Goal: Transaction & Acquisition: Purchase product/service

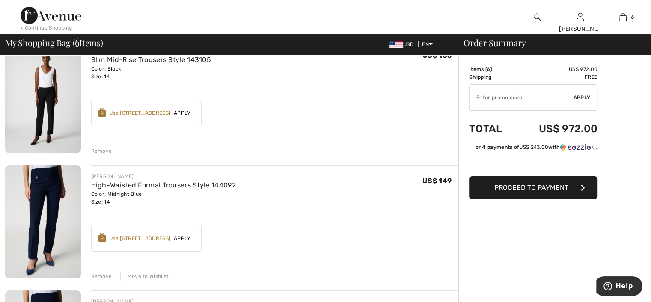
scroll to position [128, 0]
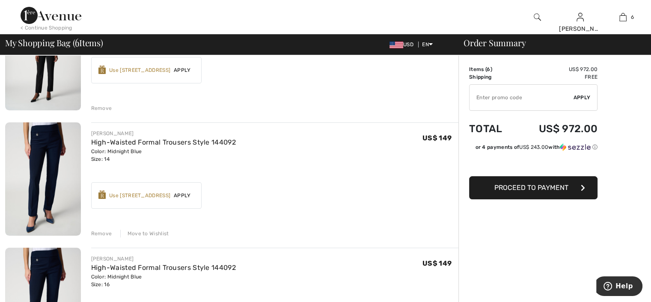
click at [107, 234] on div "Remove" at bounding box center [101, 234] width 21 height 8
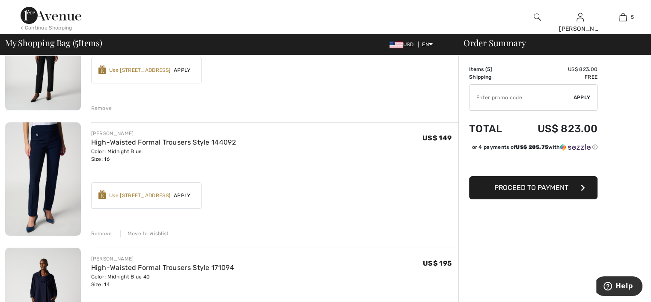
click at [99, 232] on div "Remove" at bounding box center [101, 234] width 21 height 8
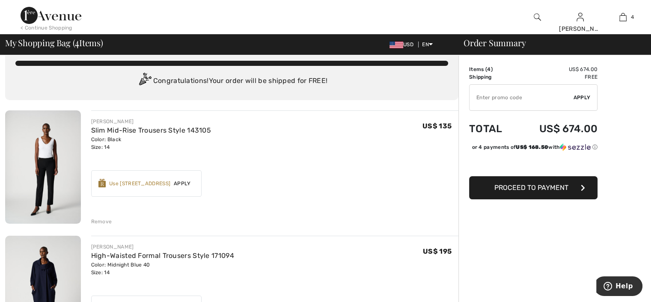
scroll to position [0, 0]
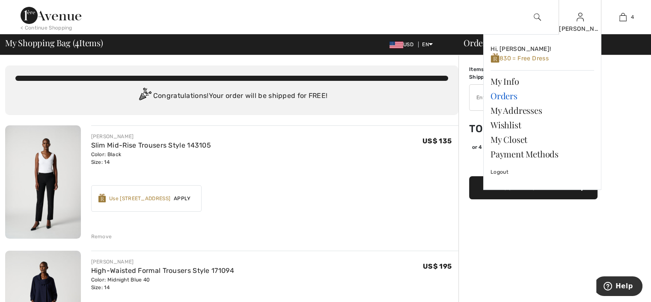
click at [509, 98] on link "Orders" at bounding box center [543, 96] width 104 height 15
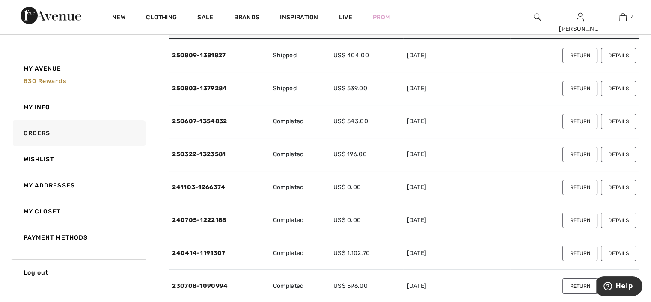
scroll to position [86, 0]
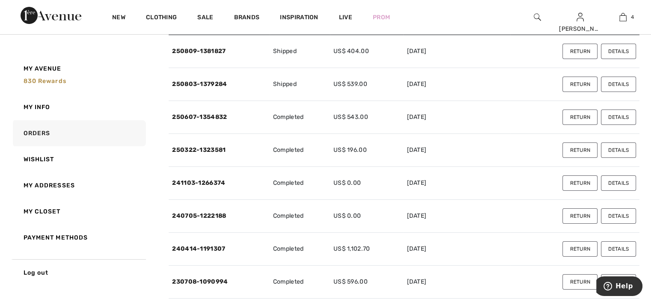
click at [610, 150] on button "Details" at bounding box center [618, 150] width 35 height 15
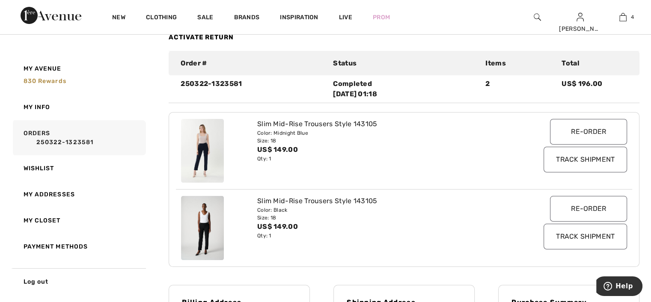
click at [581, 137] on input "Re-order" at bounding box center [588, 132] width 77 height 26
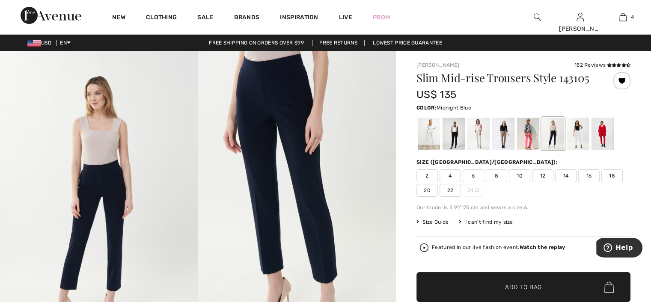
click at [567, 174] on span "14" at bounding box center [565, 176] width 21 height 13
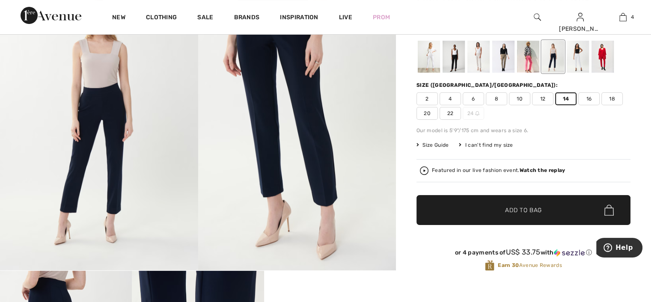
scroll to position [86, 0]
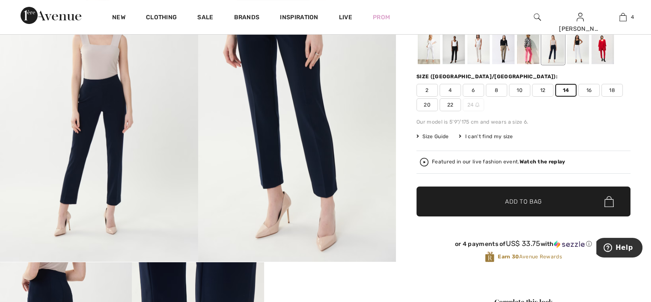
click at [527, 207] on span "✔ Added to Bag Add to Bag" at bounding box center [524, 202] width 214 height 30
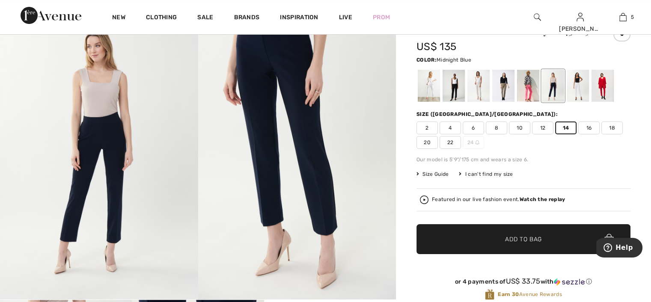
scroll to position [0, 0]
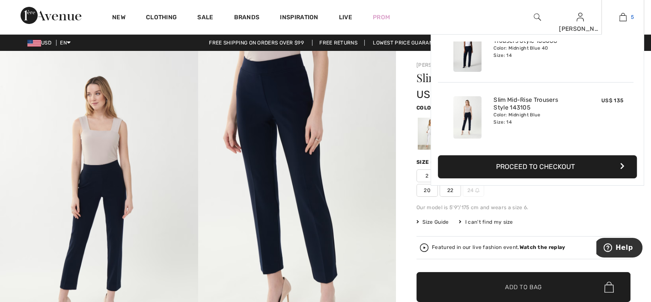
click at [620, 18] on img at bounding box center [623, 17] width 7 height 10
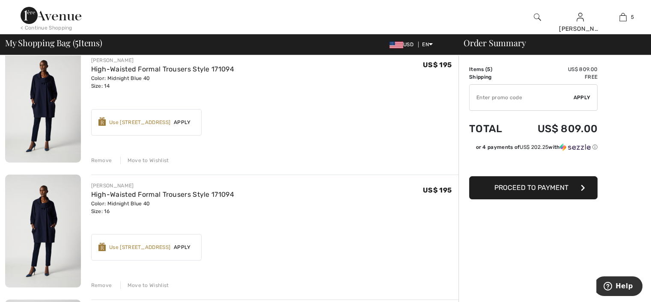
scroll to position [171, 0]
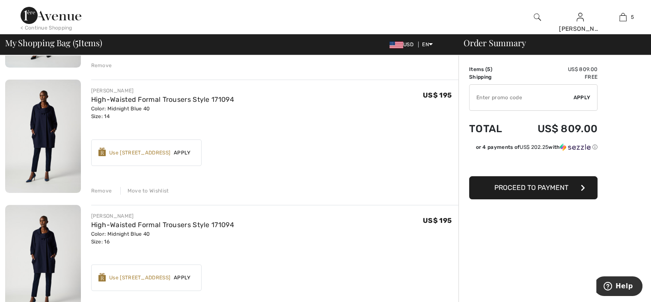
click at [100, 191] on div "Remove" at bounding box center [101, 191] width 21 height 8
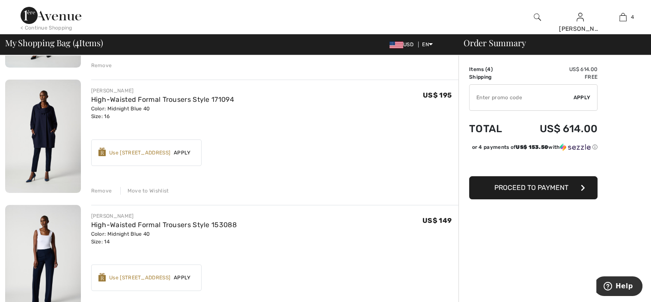
click at [102, 192] on div "Remove" at bounding box center [101, 191] width 21 height 8
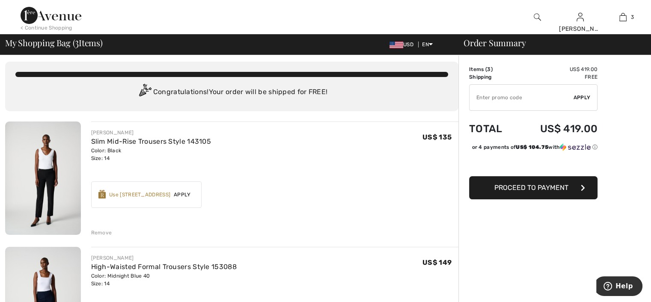
scroll to position [0, 0]
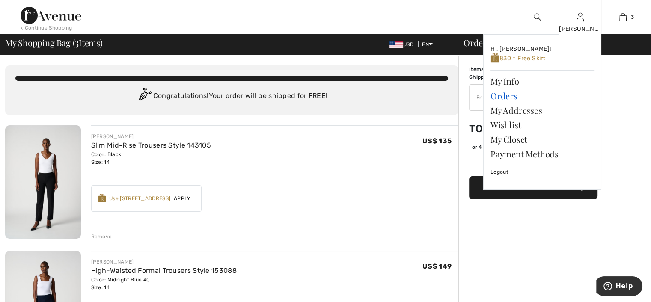
click at [500, 96] on link "Orders" at bounding box center [543, 96] width 104 height 15
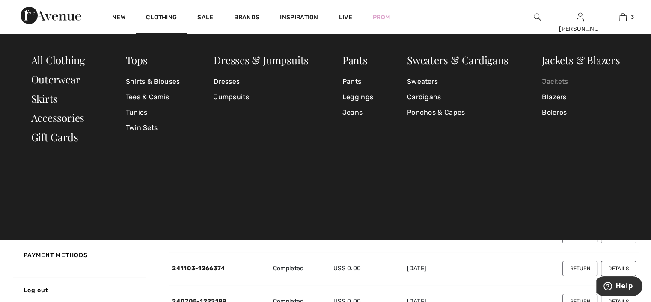
click at [549, 83] on link "Jackets" at bounding box center [581, 81] width 78 height 15
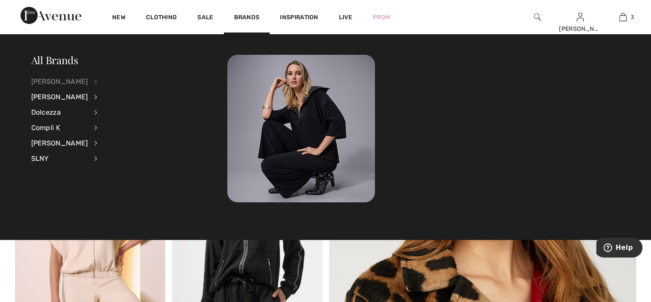
click at [74, 81] on div "[PERSON_NAME]" at bounding box center [59, 81] width 57 height 15
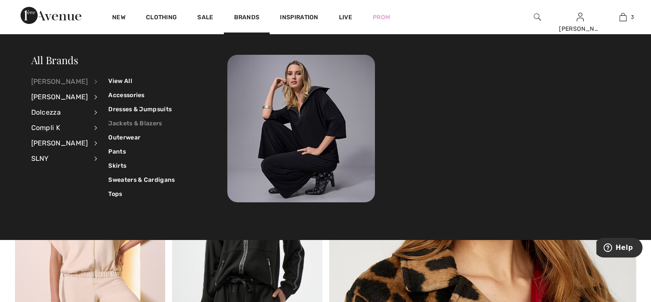
click at [111, 121] on link "Jackets & Blazers" at bounding box center [141, 123] width 66 height 14
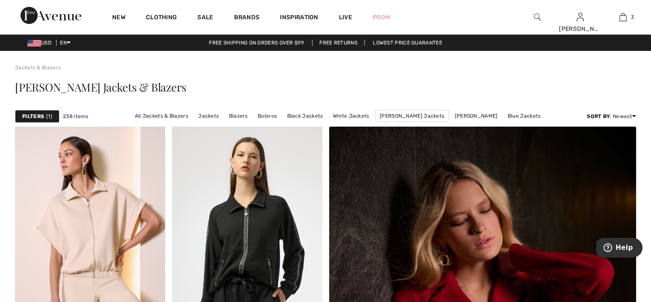
click at [43, 118] on strong "Filters" at bounding box center [33, 117] width 22 height 8
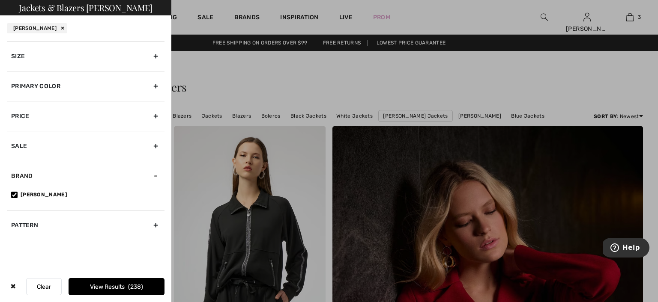
click at [155, 56] on div "Size" at bounding box center [86, 56] width 158 height 30
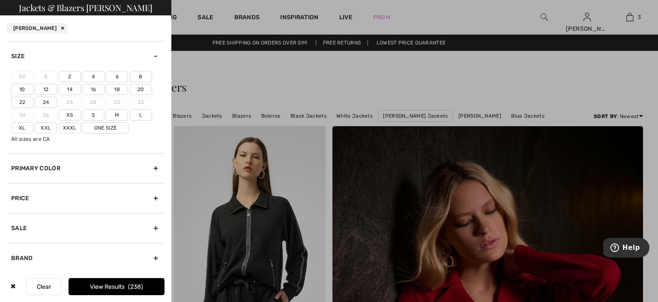
click at [95, 89] on label "16" at bounding box center [93, 89] width 22 height 11
click at [0, 0] on input"] "16" at bounding box center [0, 0] width 0 height 0
click at [115, 283] on button "View Results 89" at bounding box center [117, 286] width 96 height 17
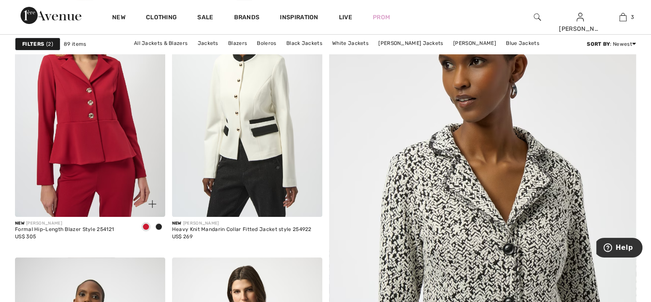
scroll to position [128, 0]
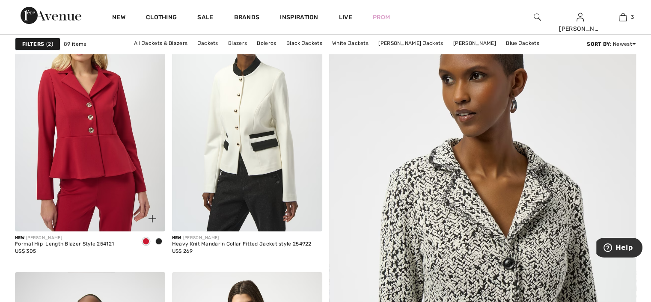
click at [104, 162] on img at bounding box center [90, 118] width 150 height 225
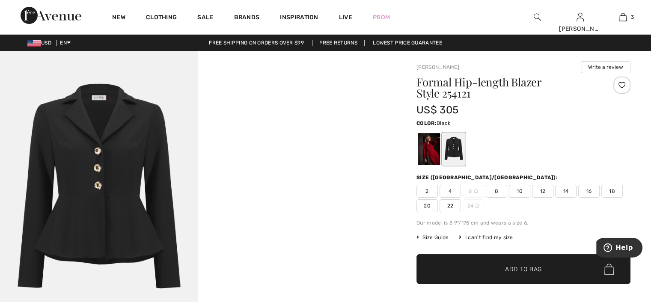
click at [456, 152] on div at bounding box center [454, 149] width 22 height 32
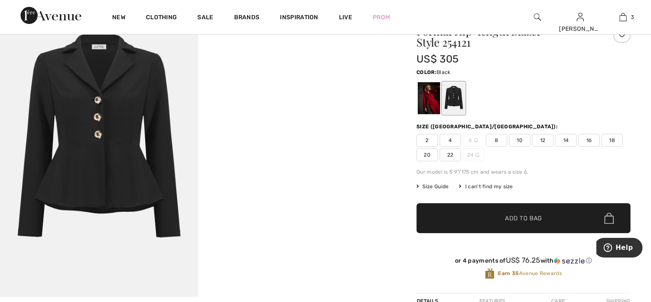
scroll to position [43, 0]
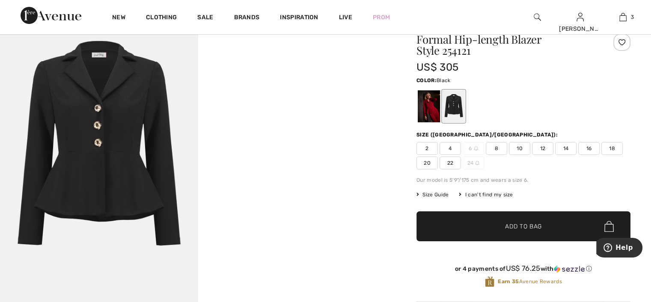
click at [565, 148] on span "14" at bounding box center [565, 148] width 21 height 13
click at [519, 223] on span "Add to Bag" at bounding box center [523, 226] width 37 height 9
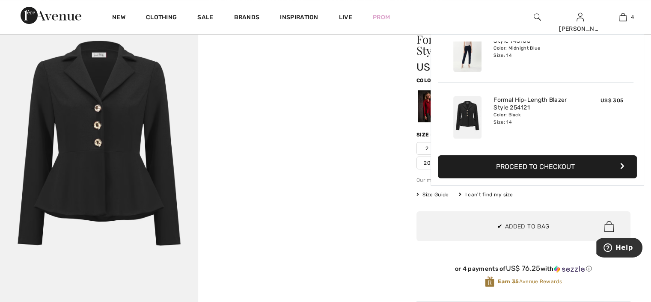
scroll to position [0, 0]
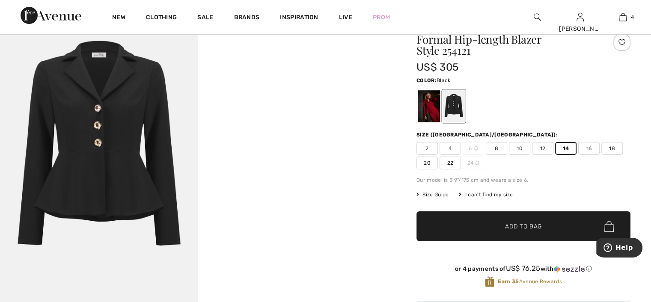
click at [584, 149] on span "16" at bounding box center [588, 148] width 21 height 13
click at [524, 223] on span "Add to Bag" at bounding box center [523, 226] width 37 height 9
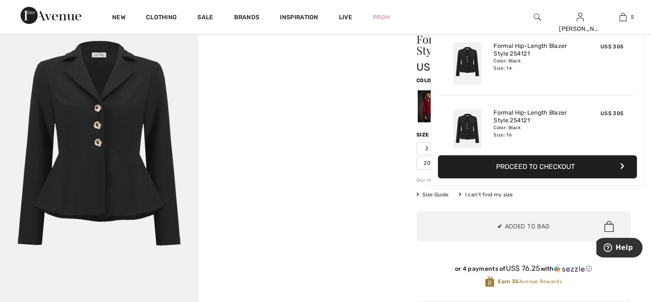
scroll to position [226, 0]
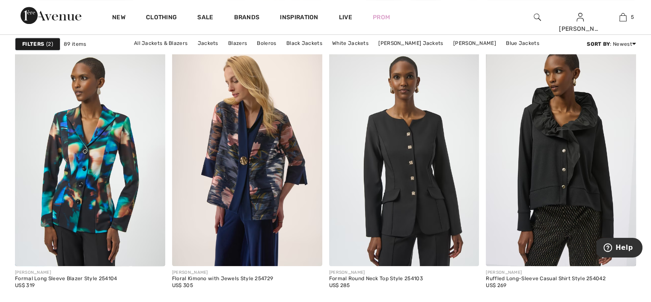
scroll to position [899, 0]
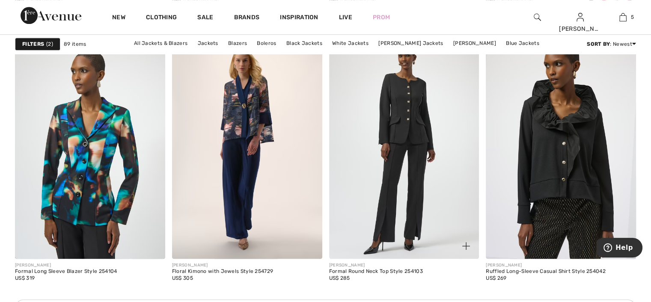
click at [413, 206] on img at bounding box center [404, 145] width 150 height 225
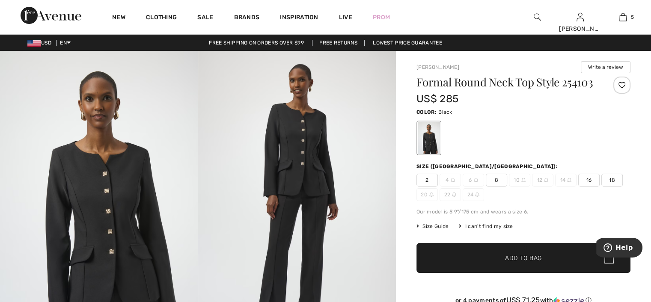
click at [591, 182] on span "16" at bounding box center [588, 180] width 21 height 13
click at [518, 259] on span "Add to Bag" at bounding box center [523, 258] width 37 height 9
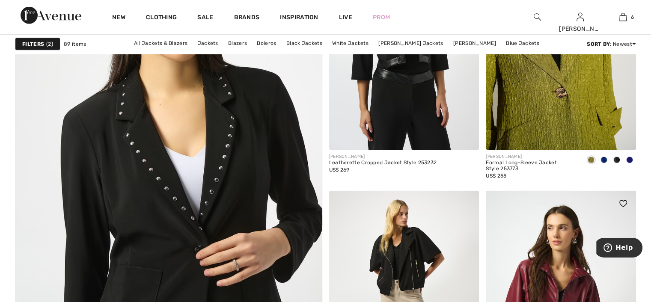
scroll to position [2312, 0]
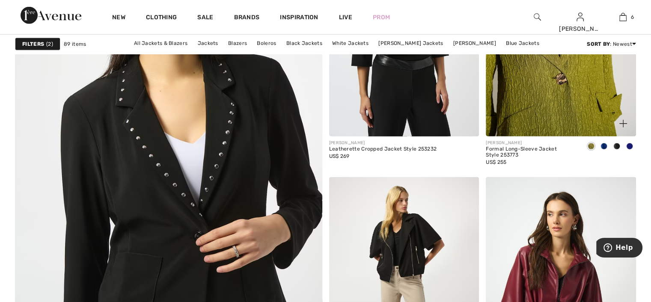
click at [550, 115] on img at bounding box center [561, 23] width 150 height 225
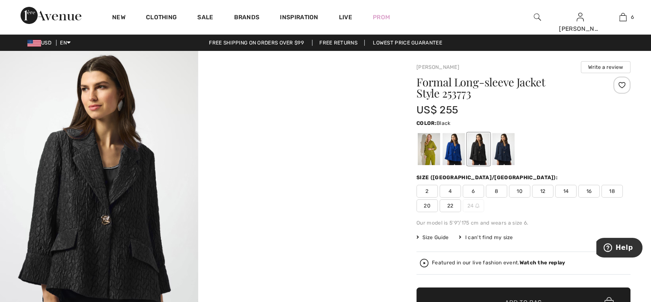
click at [484, 155] on div at bounding box center [479, 149] width 22 height 32
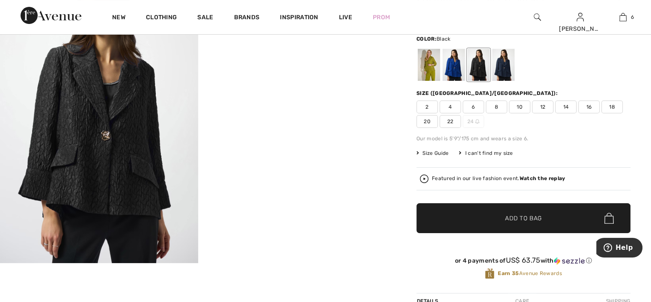
scroll to position [86, 0]
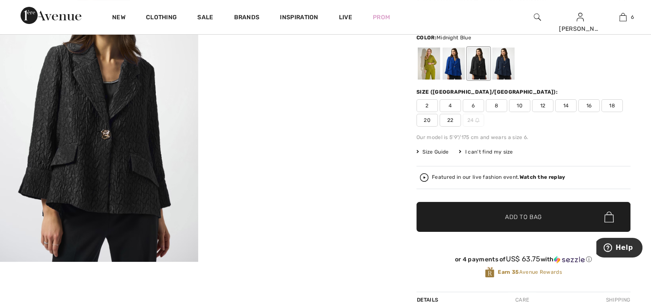
click at [504, 67] on div at bounding box center [503, 64] width 22 height 32
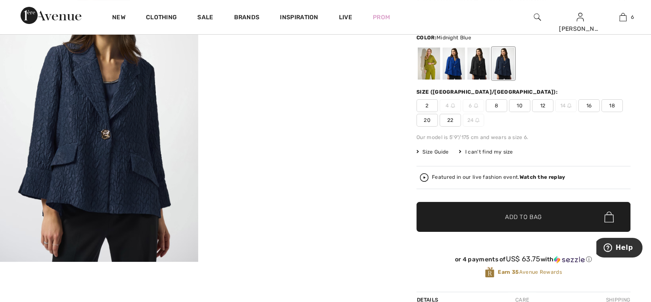
click at [587, 107] on span "16" at bounding box center [588, 105] width 21 height 13
click at [519, 217] on span "Add to Bag" at bounding box center [523, 217] width 37 height 9
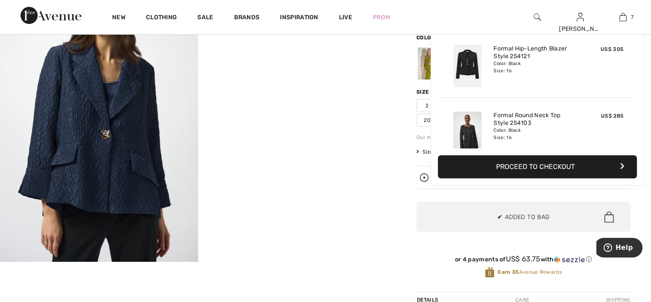
scroll to position [360, 0]
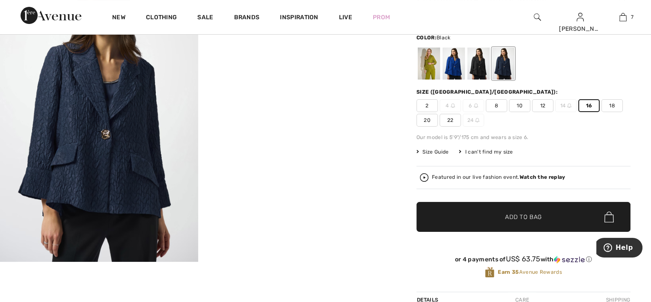
click at [476, 66] on div at bounding box center [479, 64] width 22 height 32
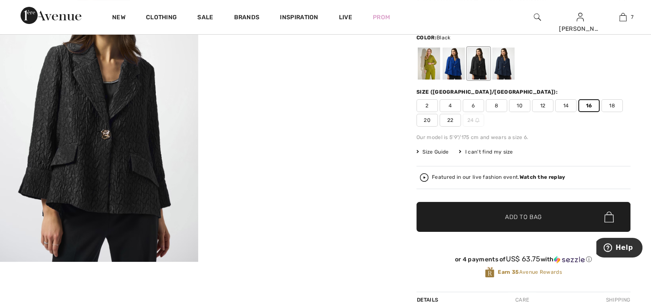
scroll to position [43, 0]
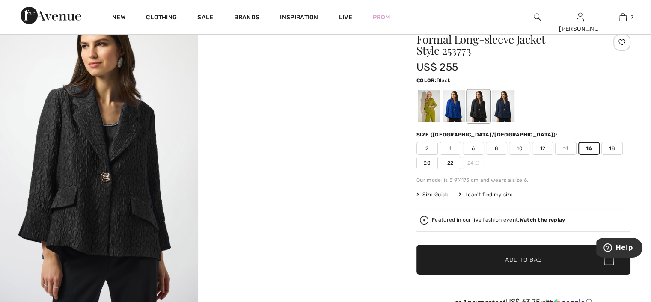
click at [563, 149] on span "14" at bounding box center [565, 148] width 21 height 13
click at [525, 257] on span "Add to Bag" at bounding box center [523, 260] width 37 height 9
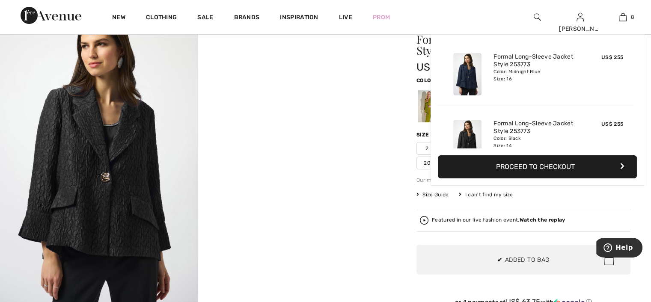
scroll to position [426, 0]
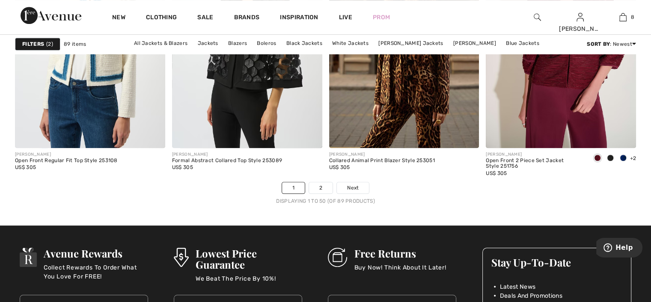
scroll to position [3982, 0]
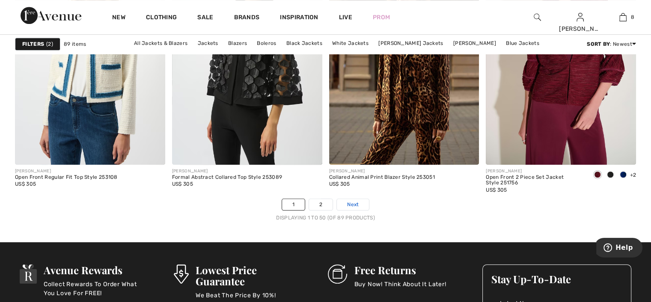
click at [349, 202] on span "Next" at bounding box center [353, 205] width 12 height 8
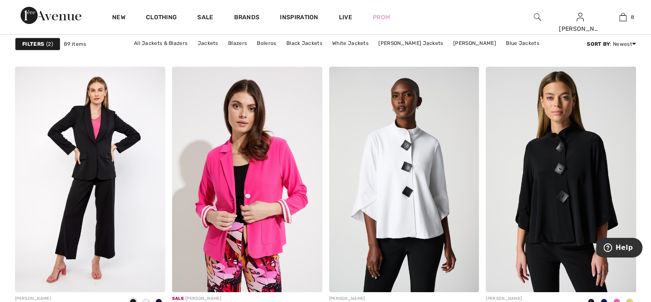
scroll to position [2997, 0]
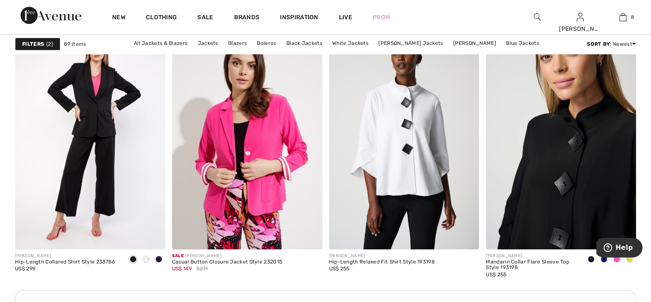
click at [528, 188] on img at bounding box center [561, 136] width 150 height 225
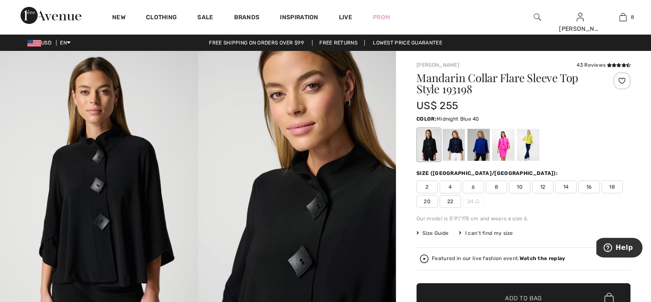
click at [456, 150] on div at bounding box center [454, 145] width 22 height 32
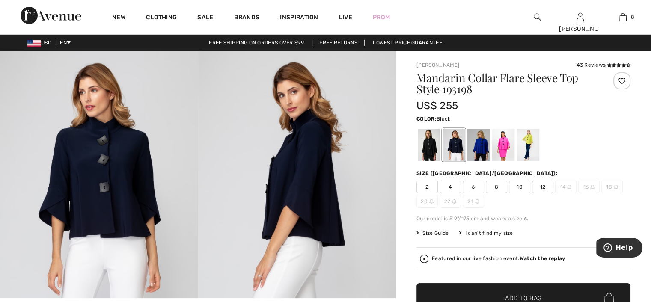
click at [432, 153] on div at bounding box center [429, 145] width 22 height 32
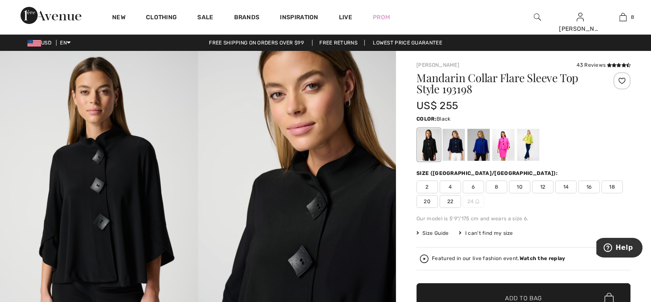
click at [565, 188] on span "14" at bounding box center [565, 187] width 21 height 13
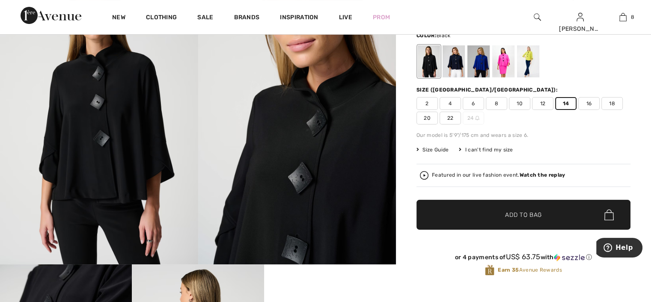
scroll to position [86, 0]
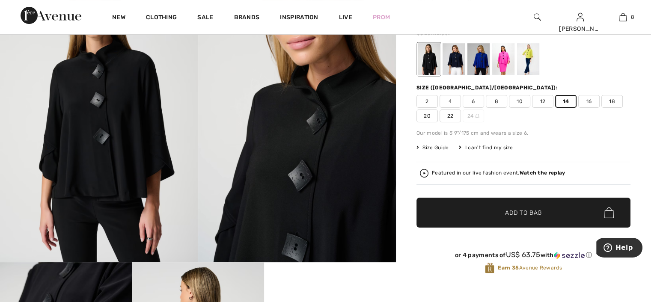
click at [509, 209] on span "Add to Bag" at bounding box center [523, 213] width 37 height 9
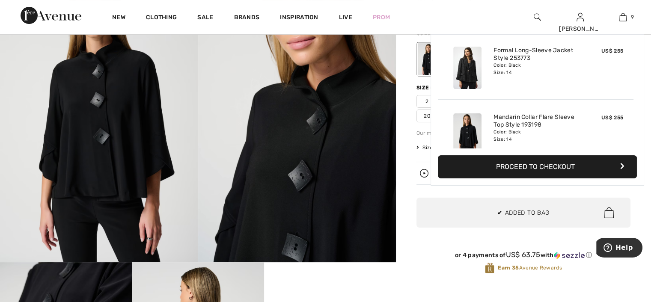
scroll to position [493, 0]
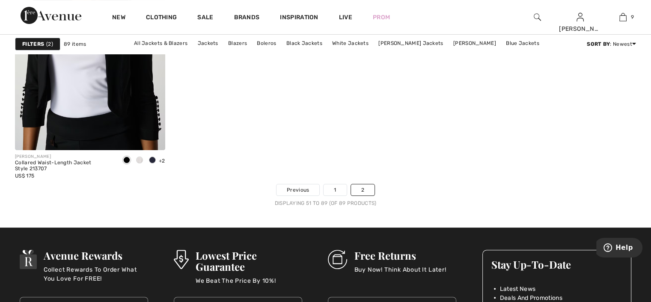
scroll to position [3468, 0]
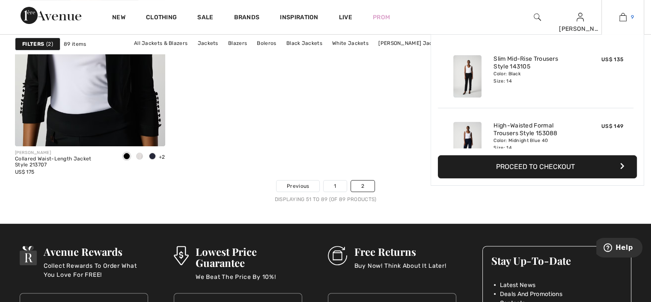
click at [624, 18] on img at bounding box center [623, 17] width 7 height 10
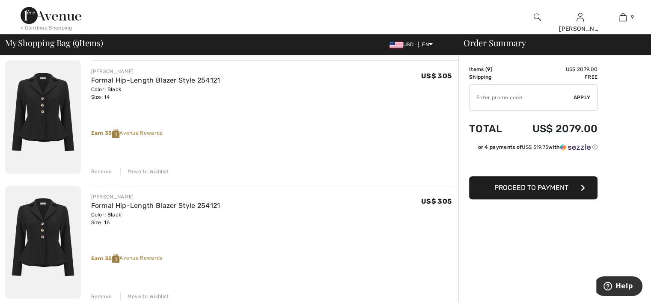
scroll to position [428, 0]
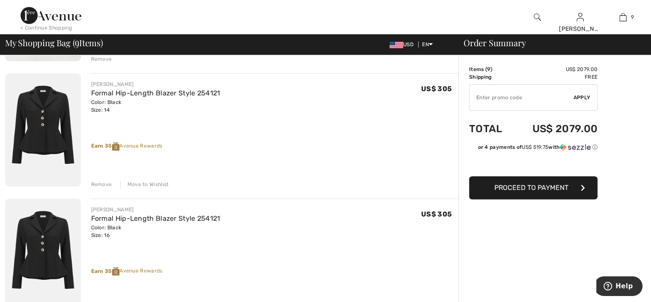
click at [106, 184] on div "Remove" at bounding box center [101, 185] width 21 height 8
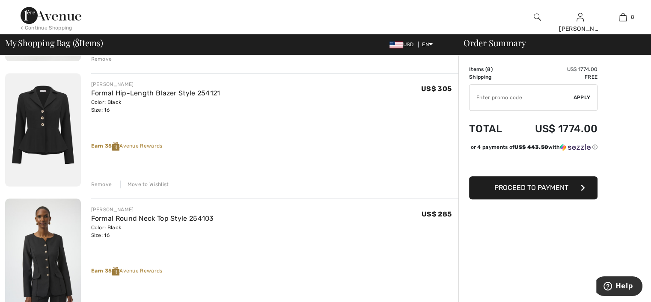
click at [98, 184] on div "Remove" at bounding box center [101, 185] width 21 height 8
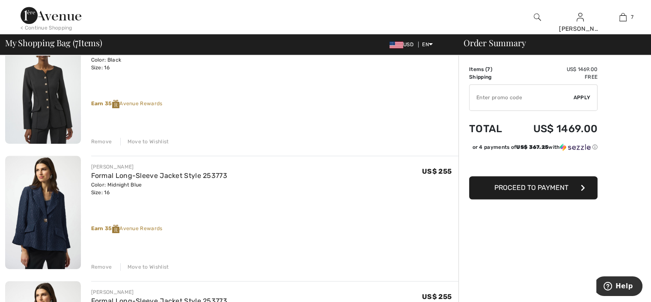
scroll to position [471, 0]
click at [101, 141] on div "Remove" at bounding box center [101, 141] width 21 height 8
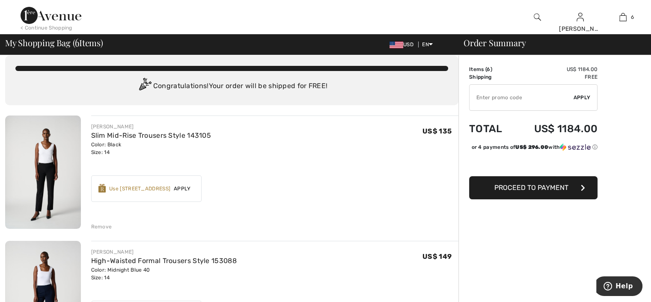
scroll to position [0, 0]
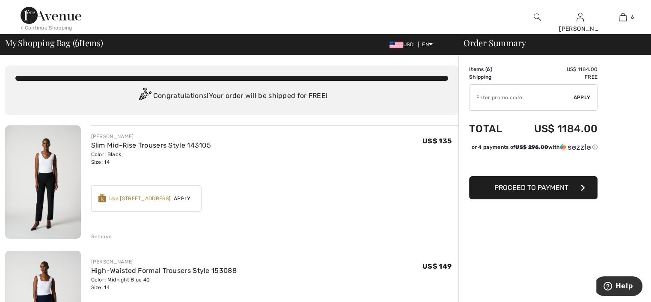
click at [551, 192] on span "Proceed to Payment" at bounding box center [532, 188] width 74 height 8
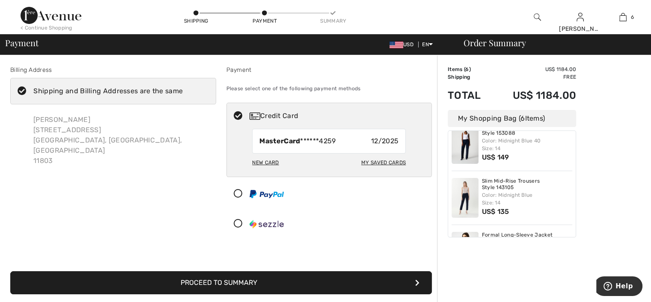
scroll to position [86, 0]
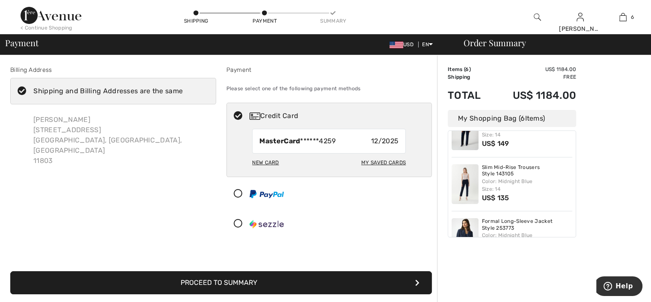
click at [243, 281] on button "Proceed to Summary" at bounding box center [221, 282] width 422 height 23
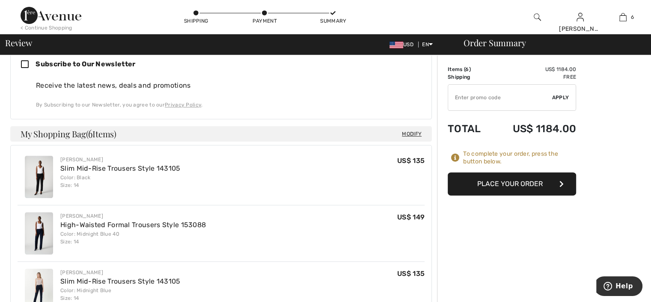
scroll to position [300, 0]
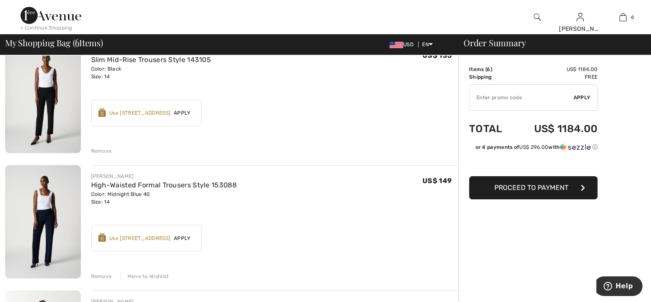
scroll to position [128, 0]
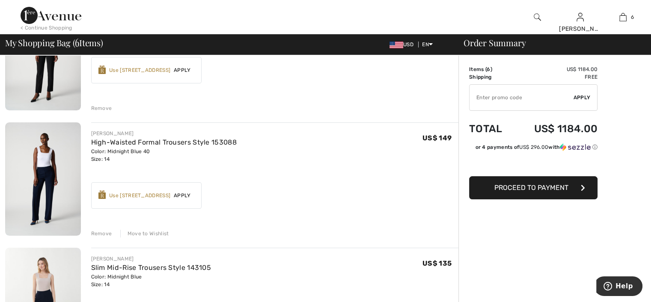
click at [101, 232] on div "Remove" at bounding box center [101, 234] width 21 height 8
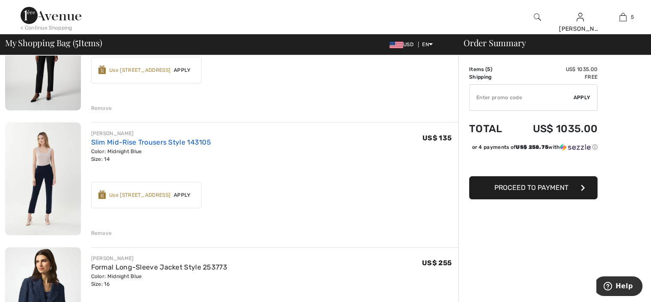
click at [171, 141] on link "Slim Mid-Rise Trousers Style 143105" at bounding box center [151, 142] width 120 height 8
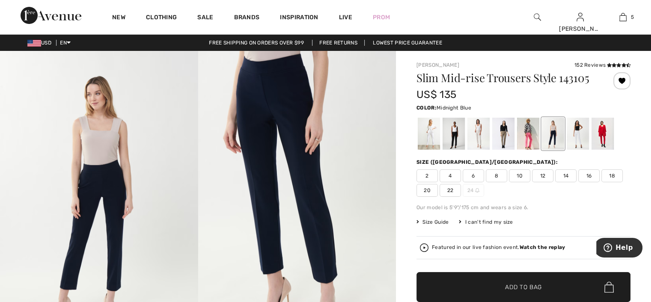
click at [590, 175] on span "16" at bounding box center [588, 176] width 21 height 13
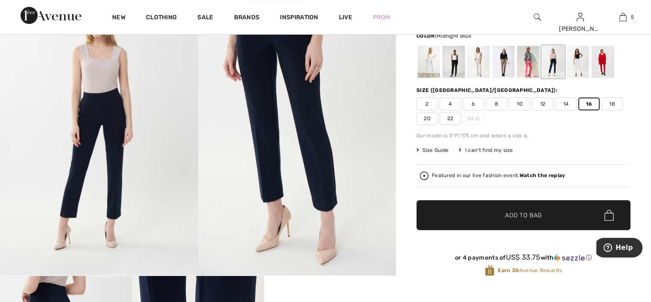
scroll to position [86, 0]
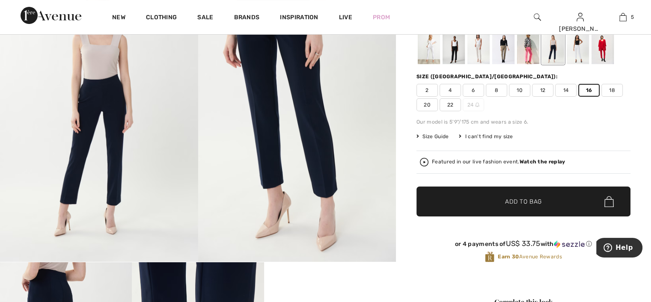
click at [519, 205] on span "Add to Bag" at bounding box center [523, 201] width 37 height 9
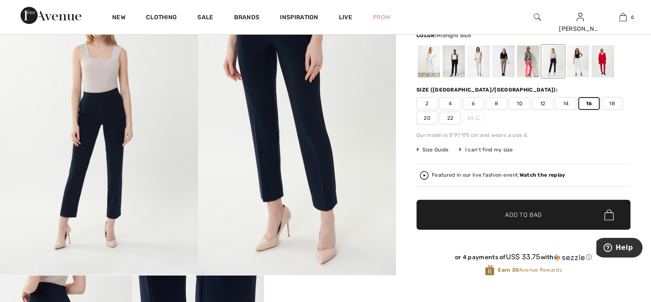
scroll to position [0, 0]
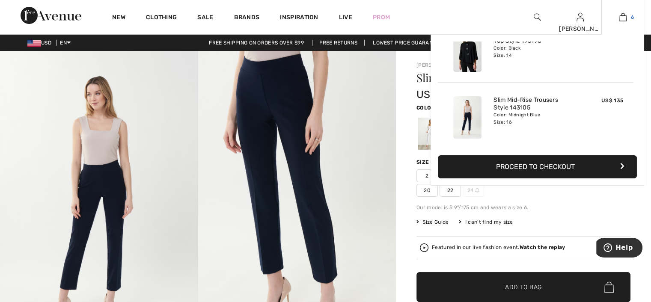
click at [624, 18] on img at bounding box center [623, 17] width 7 height 10
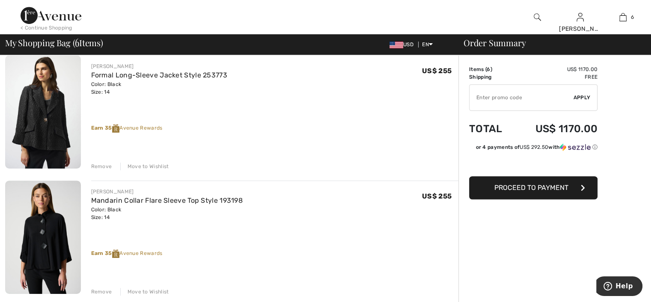
scroll to position [471, 0]
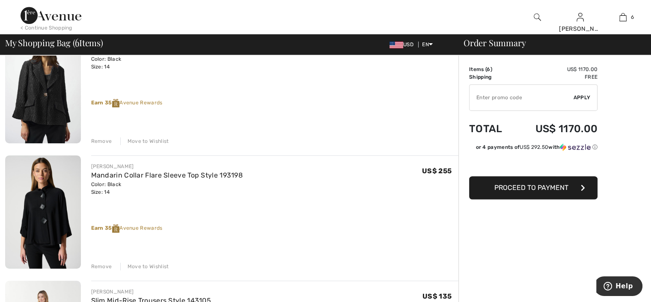
click at [150, 264] on div "Move to Wishlist" at bounding box center [144, 267] width 49 height 8
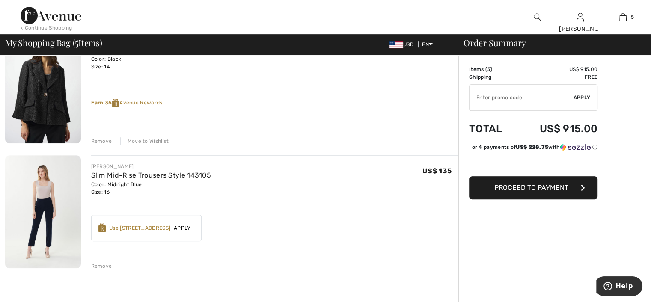
click at [152, 142] on div "Move to Wishlist" at bounding box center [144, 141] width 49 height 8
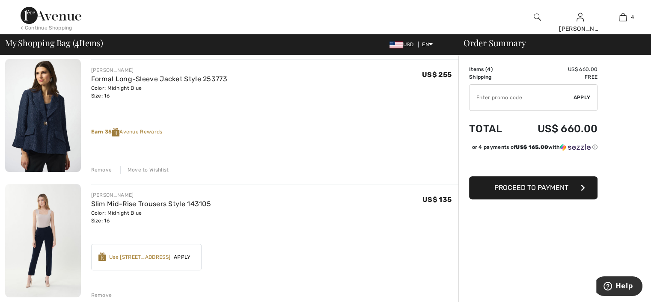
scroll to position [289, 0]
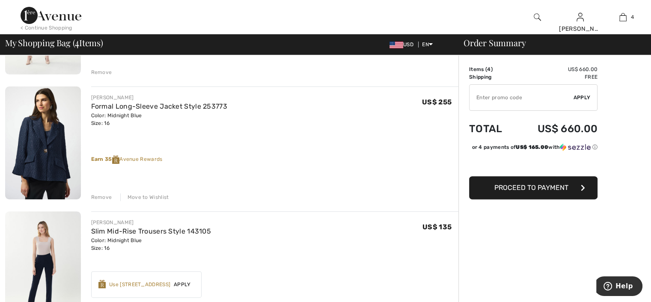
click at [151, 196] on div "Move to Wishlist" at bounding box center [144, 198] width 49 height 8
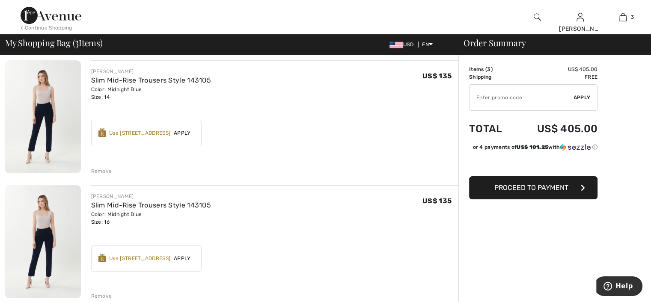
scroll to position [204, 0]
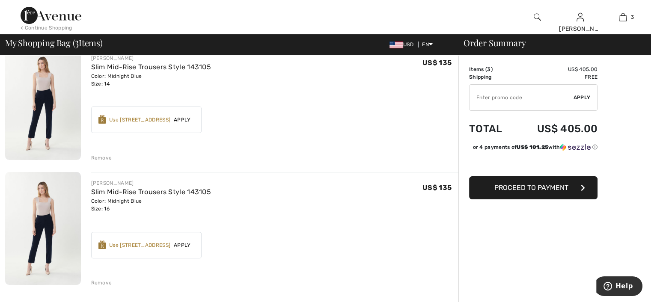
click at [521, 190] on span "Proceed to Payment" at bounding box center [532, 188] width 74 height 8
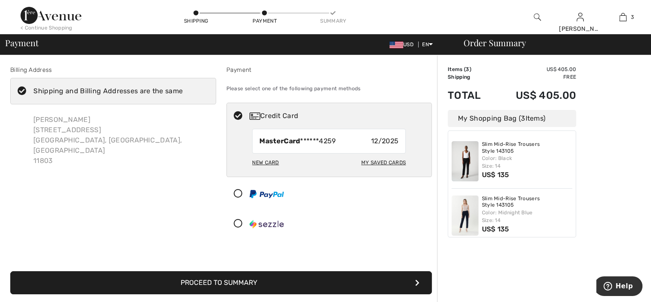
click at [277, 280] on button "Proceed to Summary" at bounding box center [221, 282] width 422 height 23
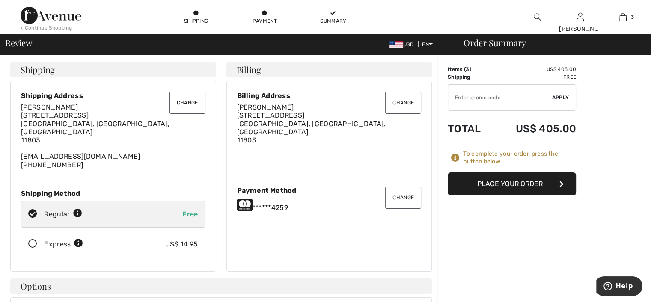
click at [484, 101] on input "TEXT" at bounding box center [500, 98] width 104 height 26
type input "GC005065297"
click at [559, 97] on span "Apply" at bounding box center [560, 98] width 17 height 8
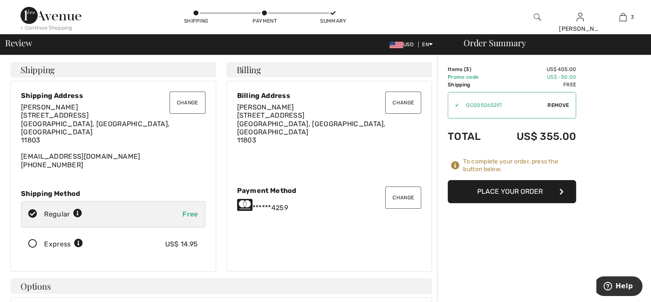
click at [519, 193] on button "Place Your Order" at bounding box center [512, 191] width 128 height 23
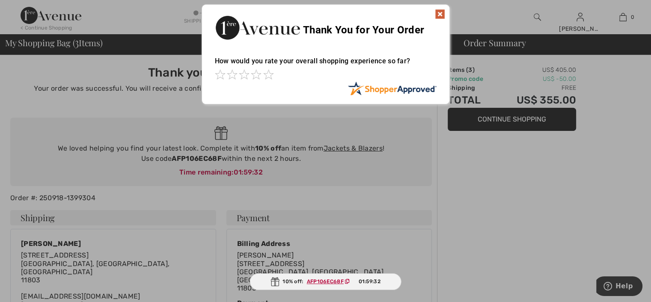
drag, startPoint x: 221, startPoint y: 158, endPoint x: 205, endPoint y: 158, distance: 15.8
click at [205, 158] on div at bounding box center [325, 151] width 651 height 302
click at [441, 13] on img at bounding box center [440, 14] width 10 height 10
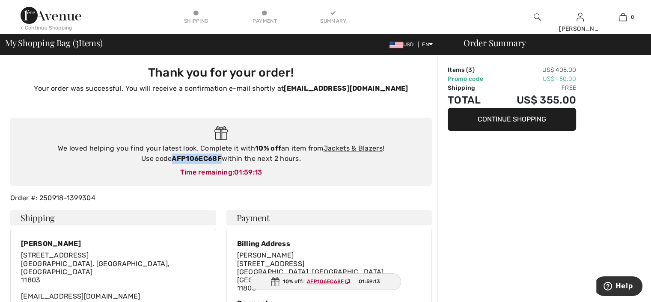
drag, startPoint x: 222, startPoint y: 159, endPoint x: 174, endPoint y: 154, distance: 47.8
click at [174, 154] on div "We loved helping you find your latest look. Complete it with 10% off an item fr…" at bounding box center [221, 153] width 405 height 21
copy strong "AFP106EC68F"
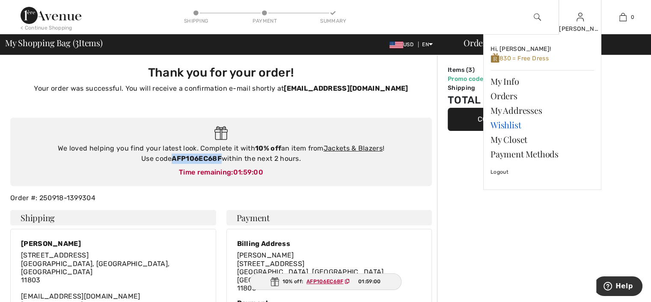
click at [509, 124] on link "Wishlist" at bounding box center [543, 125] width 104 height 15
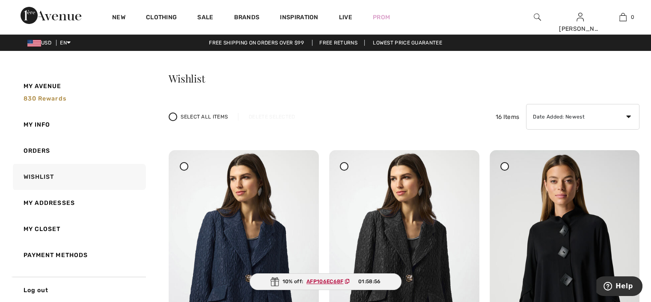
click at [186, 167] on div at bounding box center [184, 166] width 9 height 9
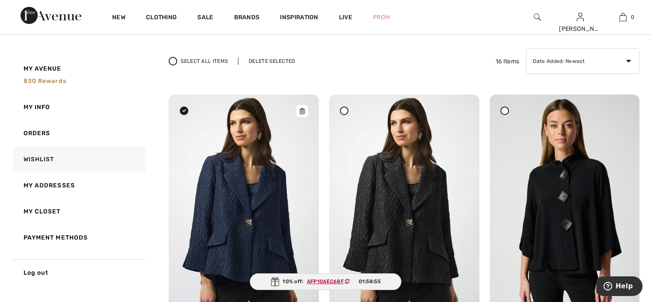
scroll to position [86, 0]
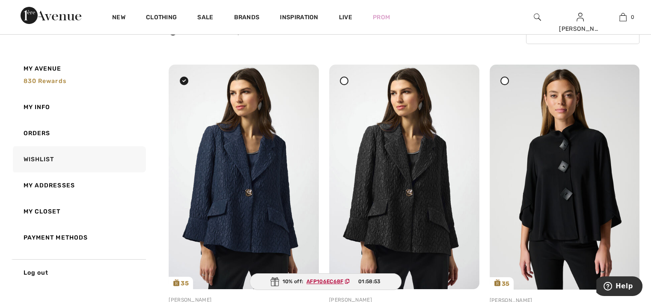
click at [345, 81] on icon at bounding box center [344, 80] width 3 height 3
click at [504, 81] on icon at bounding box center [504, 80] width 3 height 3
click at [232, 148] on img at bounding box center [244, 177] width 150 height 225
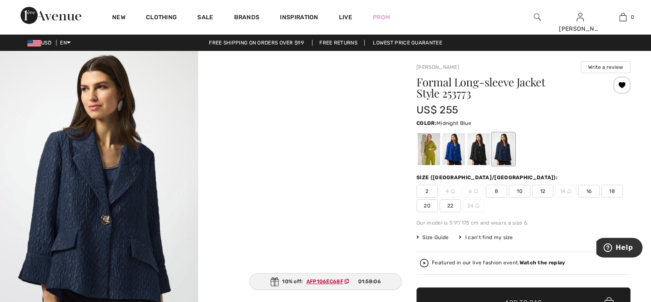
click at [592, 193] on span "16" at bounding box center [588, 191] width 21 height 13
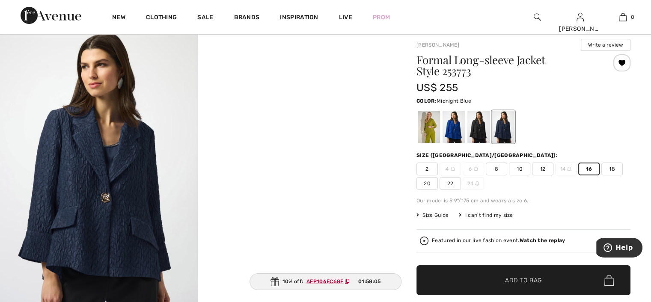
scroll to position [43, 0]
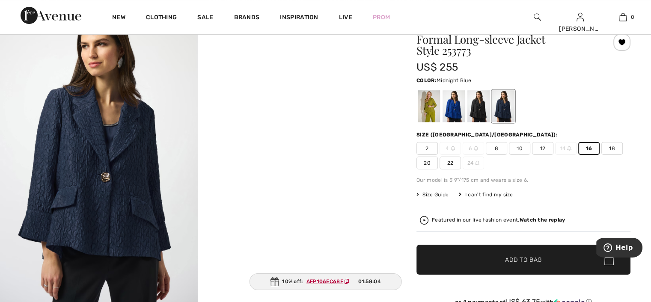
click at [524, 259] on span "Add to Bag" at bounding box center [523, 260] width 37 height 9
click at [481, 115] on div at bounding box center [479, 106] width 22 height 32
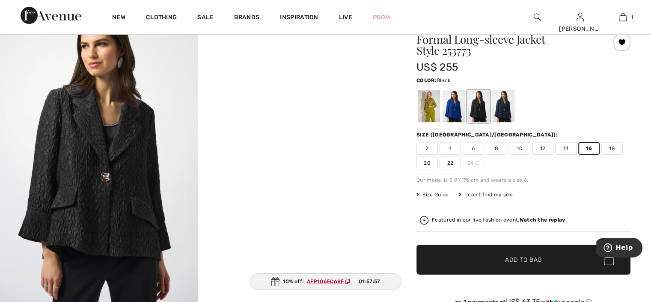
click at [564, 147] on span "14" at bounding box center [565, 148] width 21 height 13
click at [514, 257] on span "Add to Bag" at bounding box center [523, 260] width 37 height 9
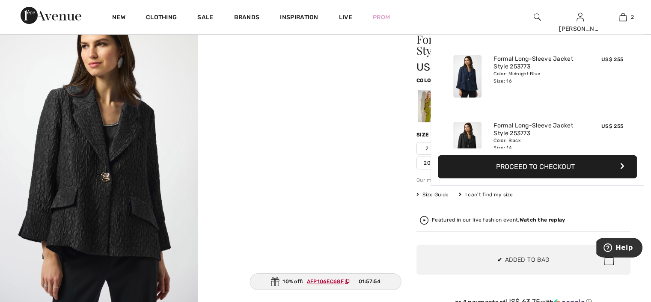
scroll to position [26, 0]
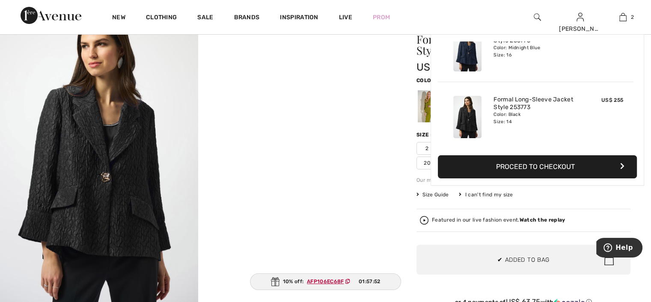
click at [570, 198] on div "Formal Long-sleeve Jacket Style 253773 US$ 255 Color: Black Size (CA/US): 2 4 6…" at bounding box center [524, 184] width 214 height 301
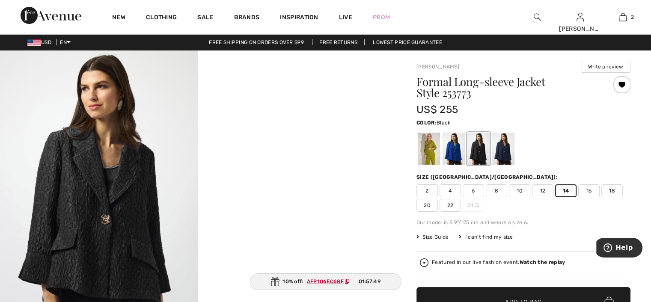
scroll to position [0, 0]
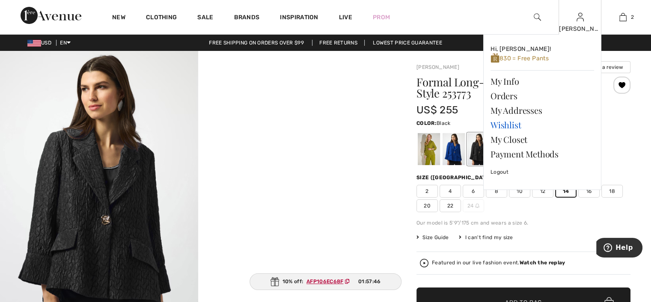
click at [507, 124] on link "Wishlist" at bounding box center [543, 125] width 104 height 15
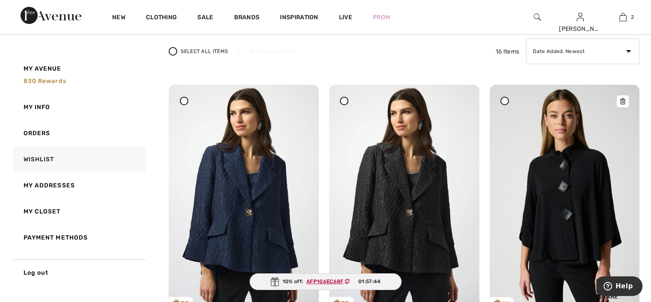
scroll to position [86, 0]
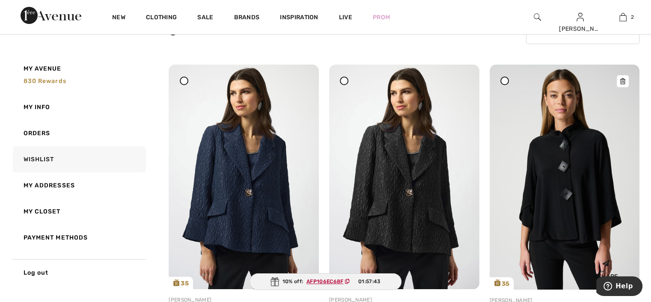
click at [560, 163] on img at bounding box center [565, 177] width 150 height 225
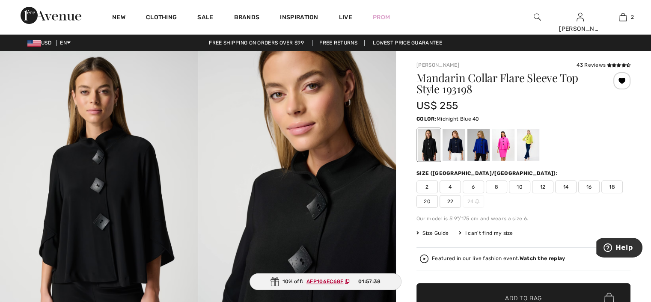
click at [456, 149] on div at bounding box center [454, 145] width 22 height 32
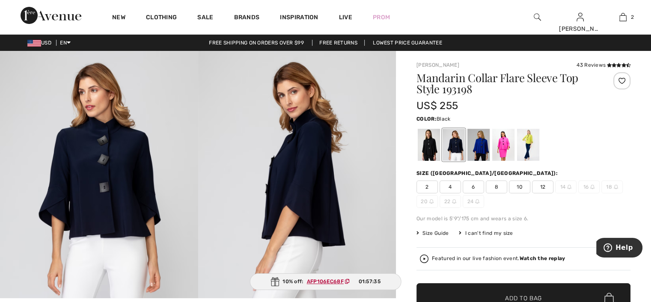
click at [428, 152] on div at bounding box center [429, 145] width 22 height 32
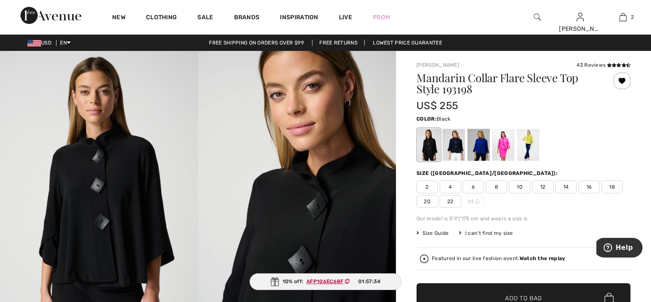
click at [566, 186] on span "14" at bounding box center [565, 187] width 21 height 13
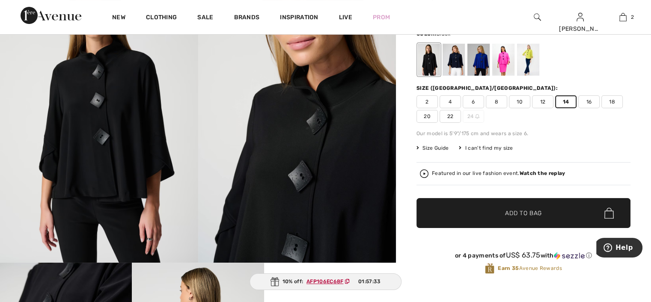
scroll to position [86, 0]
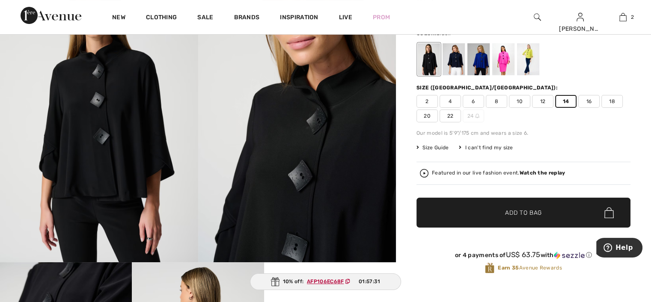
click at [521, 214] on span "Add to Bag" at bounding box center [523, 213] width 37 height 9
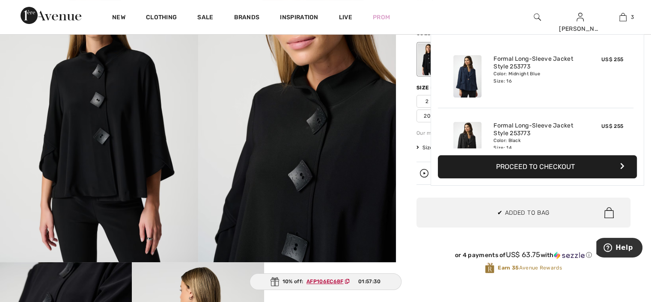
scroll to position [92, 0]
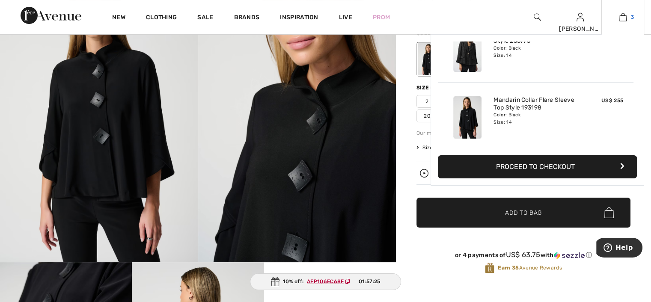
click at [623, 18] on img at bounding box center [623, 17] width 7 height 10
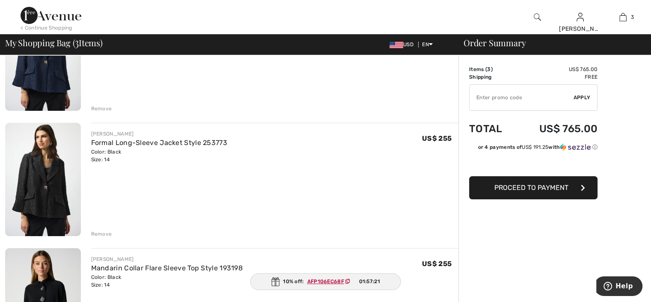
scroll to position [128, 0]
click at [330, 280] on ins "AFP106EC68F" at bounding box center [325, 282] width 37 height 6
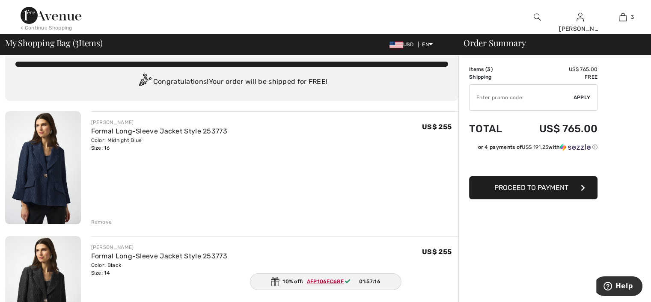
scroll to position [0, 0]
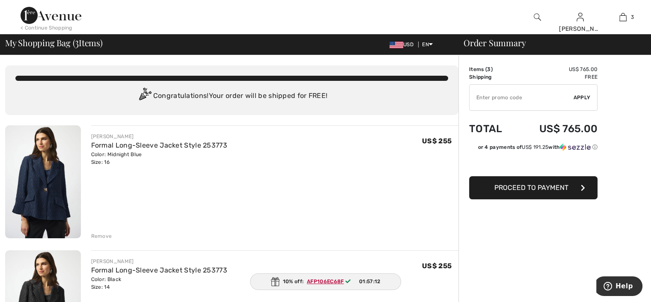
click at [539, 186] on span "Proceed to Payment" at bounding box center [532, 188] width 74 height 8
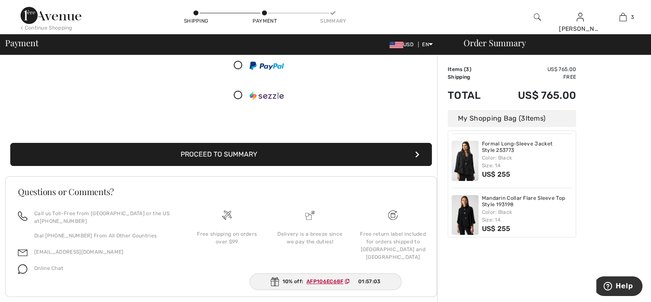
scroll to position [60, 0]
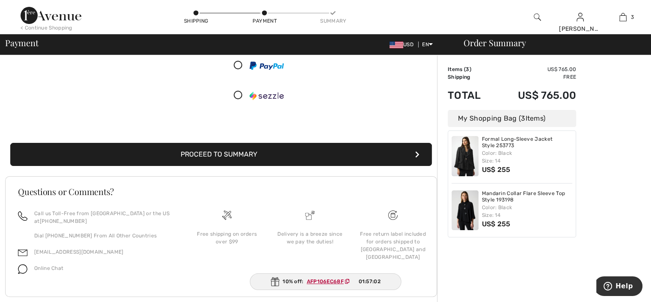
click at [233, 152] on button "Proceed to Summary" at bounding box center [221, 154] width 422 height 23
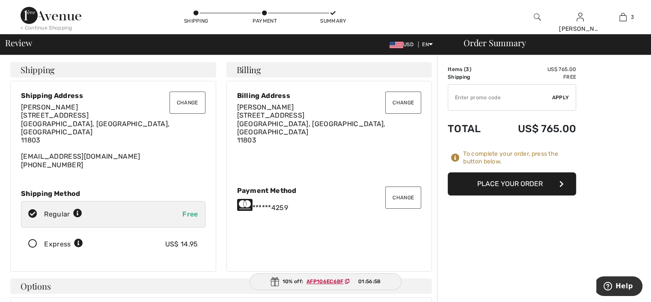
click at [472, 95] on input "TEXT" at bounding box center [500, 98] width 104 height 26
paste input "AFP106EC68F"
type input "AFP106EC68F"
click at [560, 96] on span "Apply" at bounding box center [560, 98] width 17 height 8
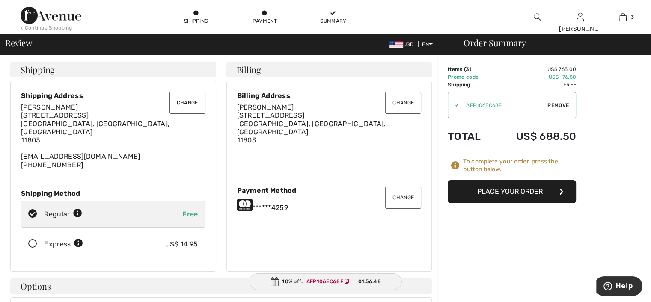
click at [510, 190] on button "Place Your Order" at bounding box center [512, 191] width 128 height 23
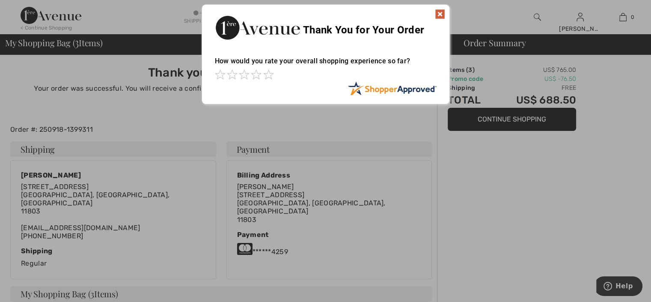
click at [440, 12] on img at bounding box center [440, 14] width 10 height 10
